Goal: Task Accomplishment & Management: Manage account settings

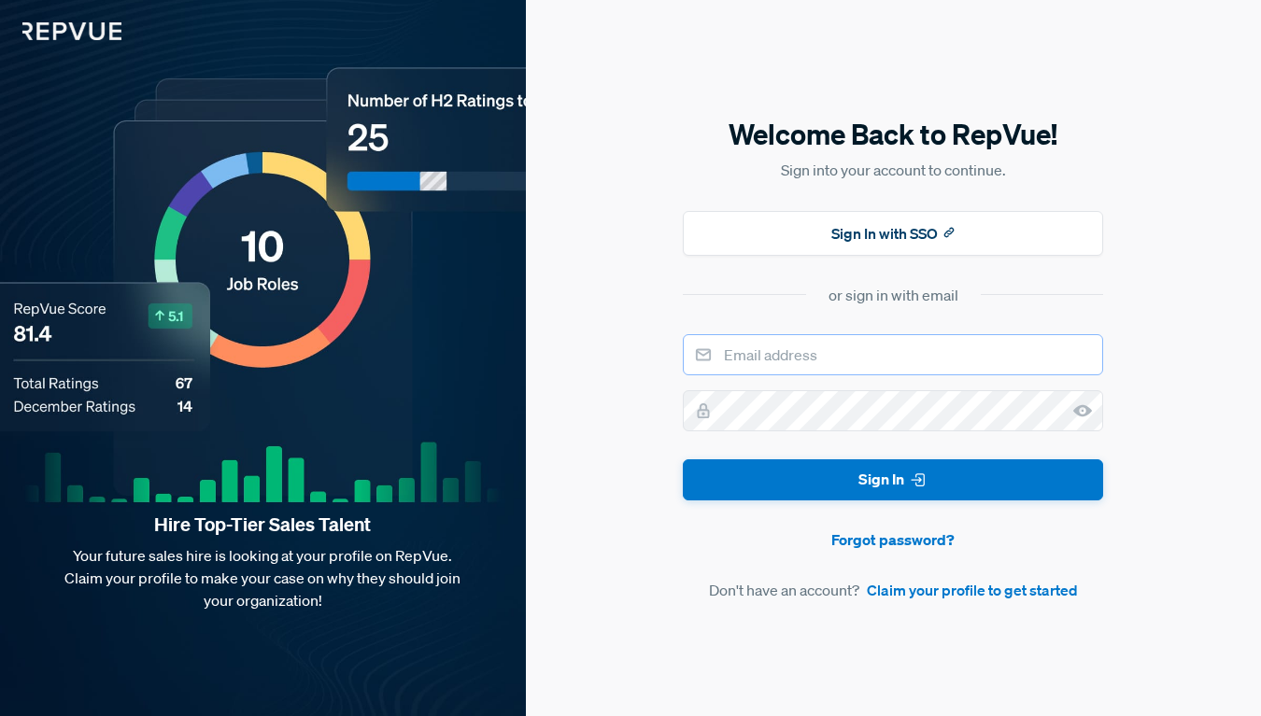
type input "[EMAIL_ADDRESS][DOMAIN_NAME]"
click at [899, 348] on input "[EMAIL_ADDRESS][DOMAIN_NAME]" at bounding box center [893, 354] width 420 height 41
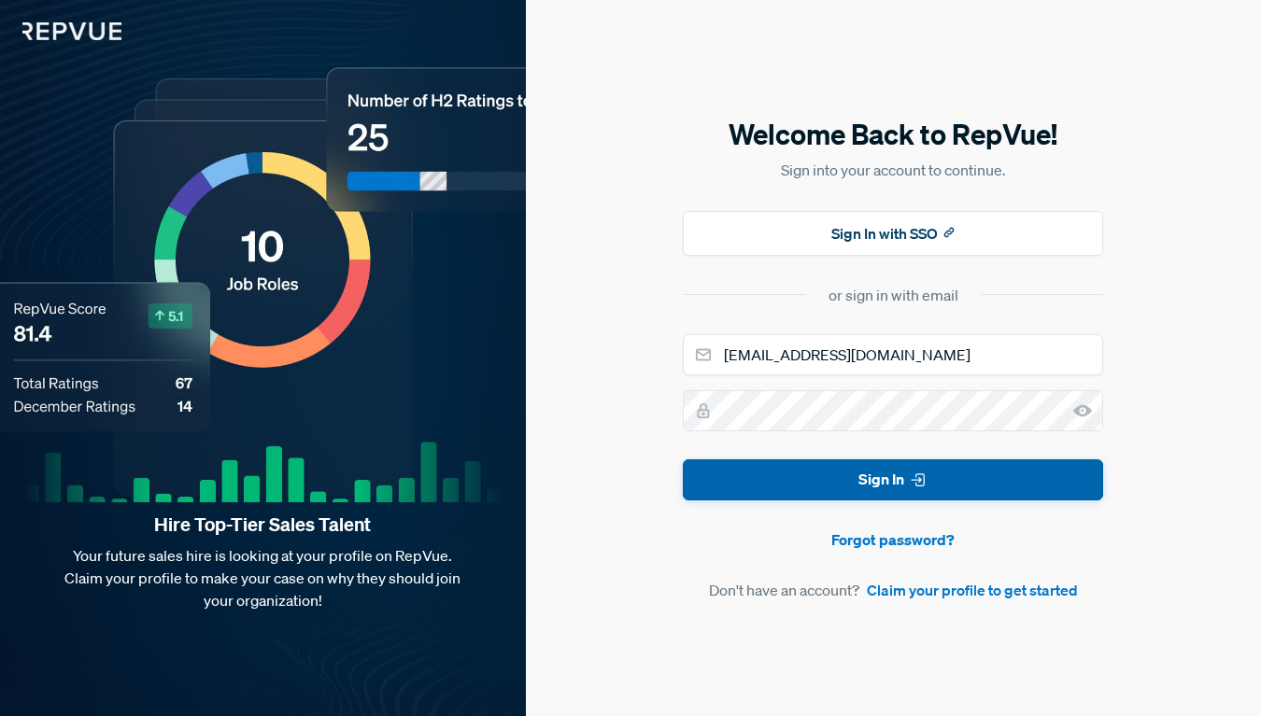
click at [942, 480] on button "Sign In" at bounding box center [893, 481] width 420 height 42
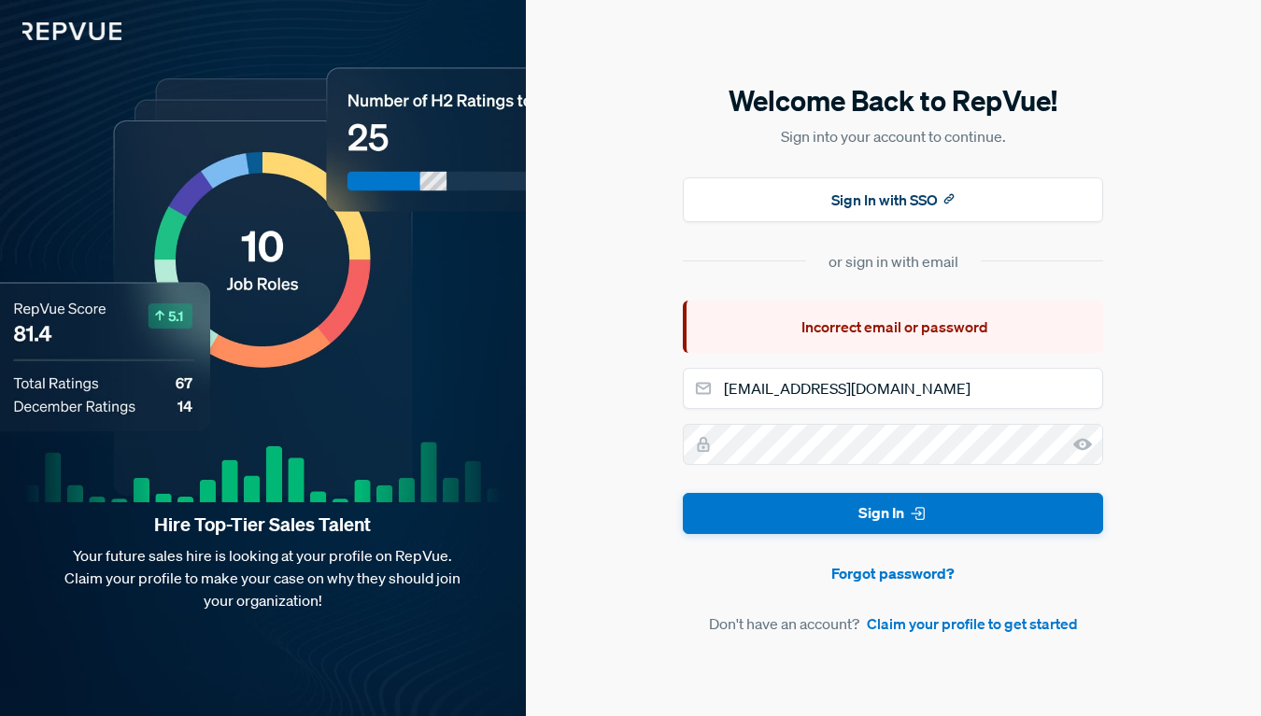
click at [1080, 441] on use at bounding box center [1082, 444] width 19 height 12
click at [1080, 442] on use at bounding box center [1082, 444] width 19 height 12
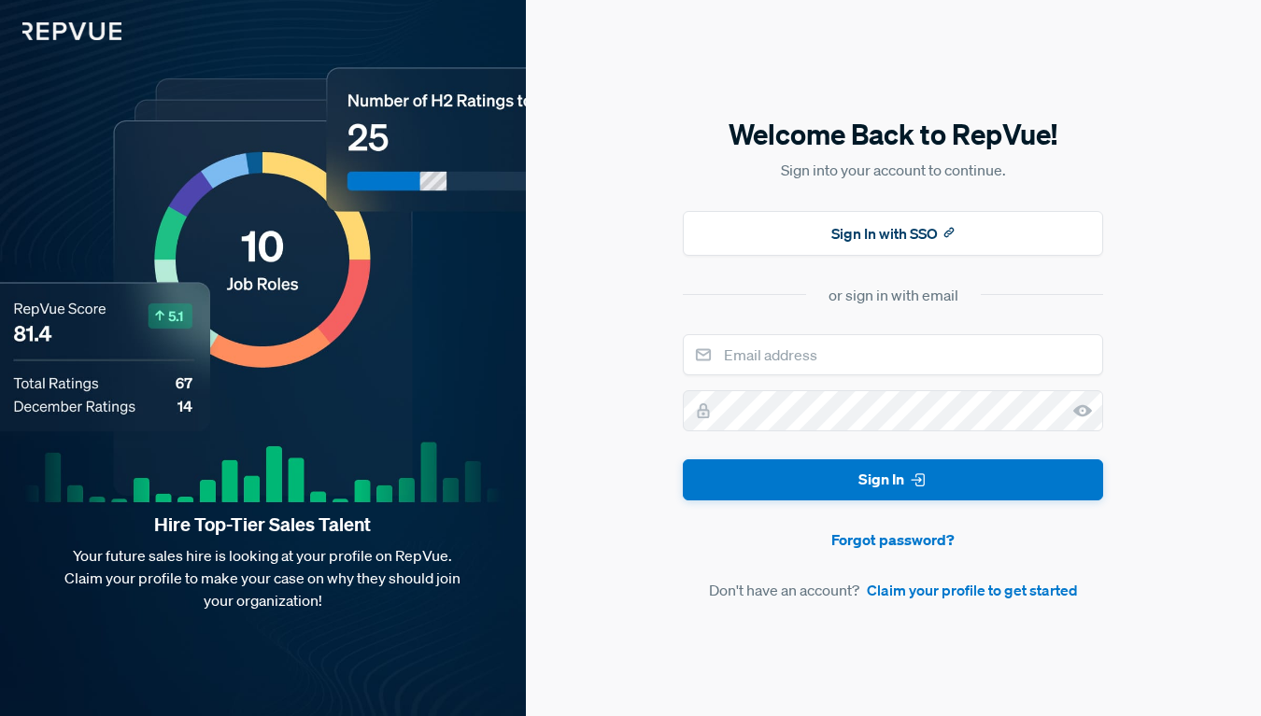
click at [106, 30] on img at bounding box center [60, 20] width 121 height 40
